Goal: Information Seeking & Learning: Learn about a topic

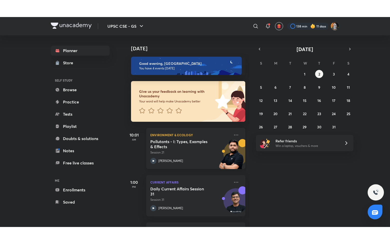
scroll to position [92, 0]
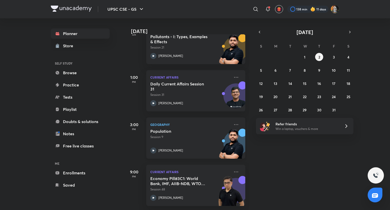
click at [179, 147] on div "[PERSON_NAME]" at bounding box center [190, 150] width 80 height 6
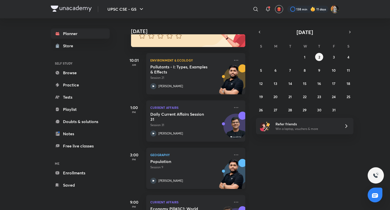
click at [198, 154] on p "Geography" at bounding box center [190, 155] width 80 height 6
click at [83, 173] on link "Enrollments" at bounding box center [80, 173] width 59 height 10
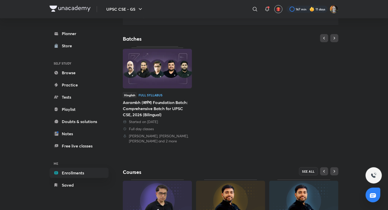
scroll to position [70, 0]
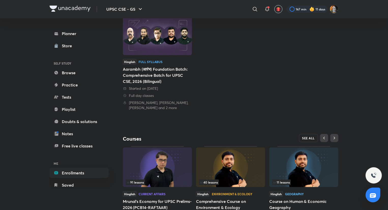
click at [310, 136] on span "SEE ALL" at bounding box center [308, 138] width 13 height 4
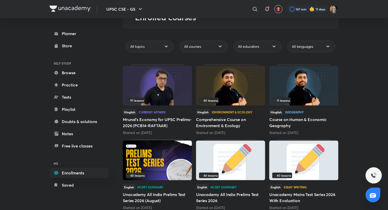
scroll to position [35, 0]
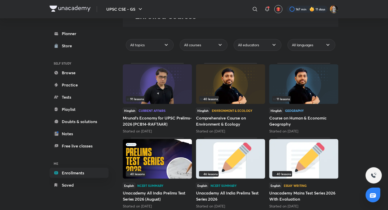
click at [242, 85] on img at bounding box center [230, 84] width 69 height 40
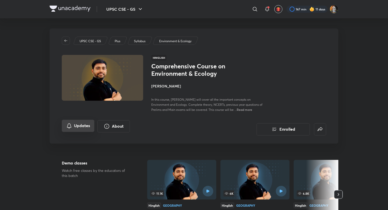
click at [71, 126] on icon "Updates" at bounding box center [69, 126] width 6 height 6
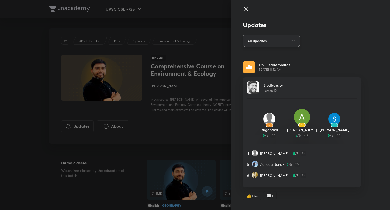
click at [253, 41] on button "All updates" at bounding box center [271, 41] width 57 height 12
click at [284, 74] on span "Attachments" at bounding box center [269, 74] width 53 height 5
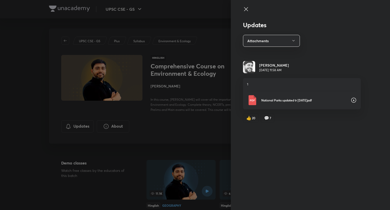
click at [9, 25] on div at bounding box center [195, 105] width 390 height 210
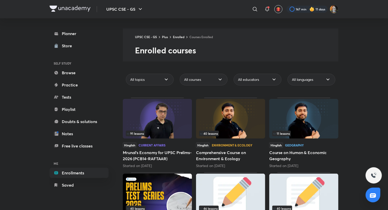
click at [295, 124] on img at bounding box center [303, 119] width 69 height 40
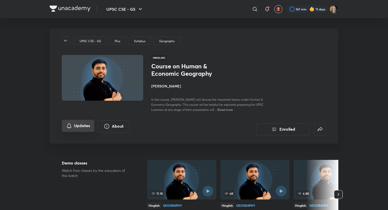
click at [89, 129] on button "Updates" at bounding box center [78, 126] width 33 height 12
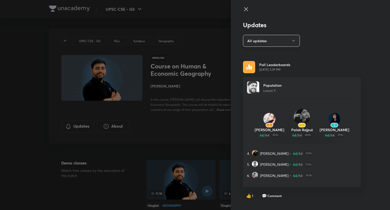
click at [288, 40] on button "All updates" at bounding box center [271, 41] width 57 height 12
click at [31, 86] on div at bounding box center [195, 105] width 390 height 210
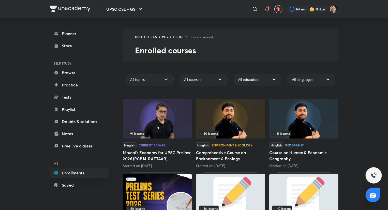
click at [150, 31] on div "UPSC CSE - GS Plus Enrolled Courses Enrolled Enrolled courses" at bounding box center [230, 44] width 215 height 33
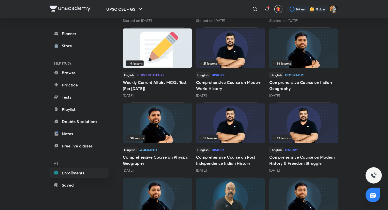
scroll to position [296, 0]
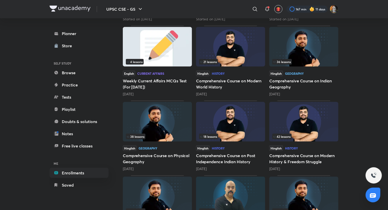
click at [235, 56] on img at bounding box center [230, 47] width 69 height 40
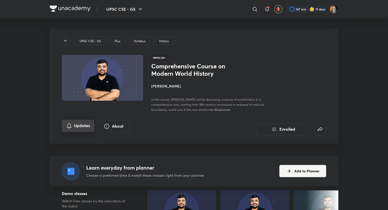
click at [84, 127] on button "Updates" at bounding box center [78, 126] width 33 height 12
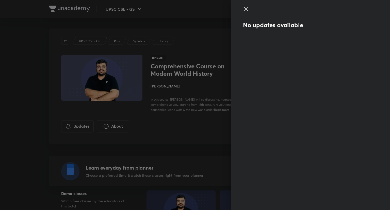
click at [10, 39] on div at bounding box center [195, 105] width 390 height 210
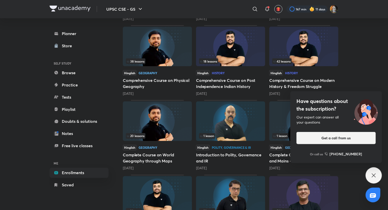
scroll to position [372, 0]
click at [375, 176] on icon at bounding box center [373, 175] width 4 height 4
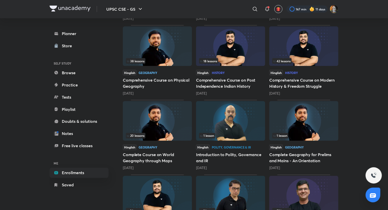
click at [311, 52] on img at bounding box center [303, 46] width 69 height 40
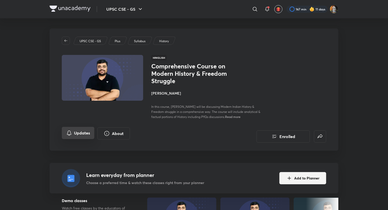
click at [78, 136] on button "Updates" at bounding box center [78, 133] width 33 height 12
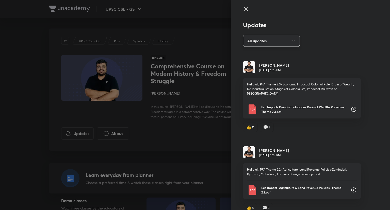
click at [268, 38] on button "All updates" at bounding box center [271, 41] width 57 height 12
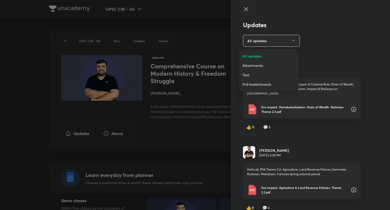
click at [278, 86] on span "Poll leaderboards" at bounding box center [269, 84] width 53 height 5
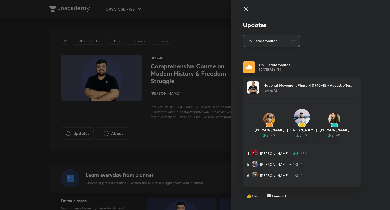
click at [260, 41] on button "Poll leaderboards" at bounding box center [271, 41] width 57 height 12
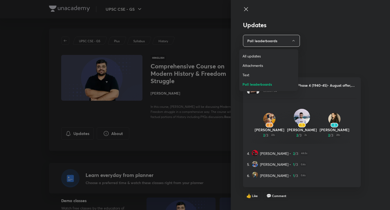
click at [263, 62] on li "Attachments" at bounding box center [269, 65] width 59 height 9
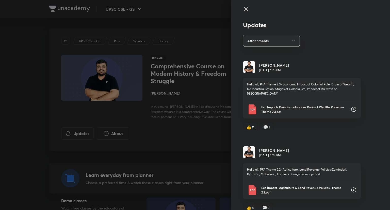
click at [151, 129] on div at bounding box center [195, 105] width 390 height 210
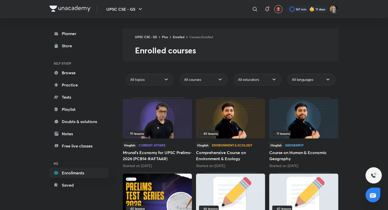
click at [74, 8] on img at bounding box center [70, 9] width 41 height 6
